Goal: Task Accomplishment & Management: Use online tool/utility

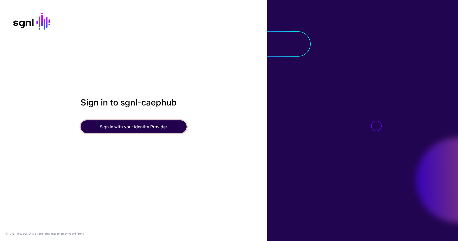
click at [137, 125] on button "Sign in with your Identity Provider" at bounding box center [134, 126] width 106 height 13
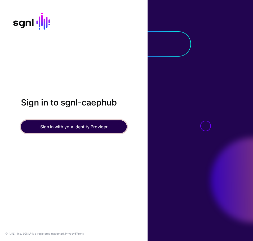
click at [43, 125] on button "Sign in with your Identity Provider" at bounding box center [74, 126] width 106 height 13
